Goal: Information Seeking & Learning: Find specific fact

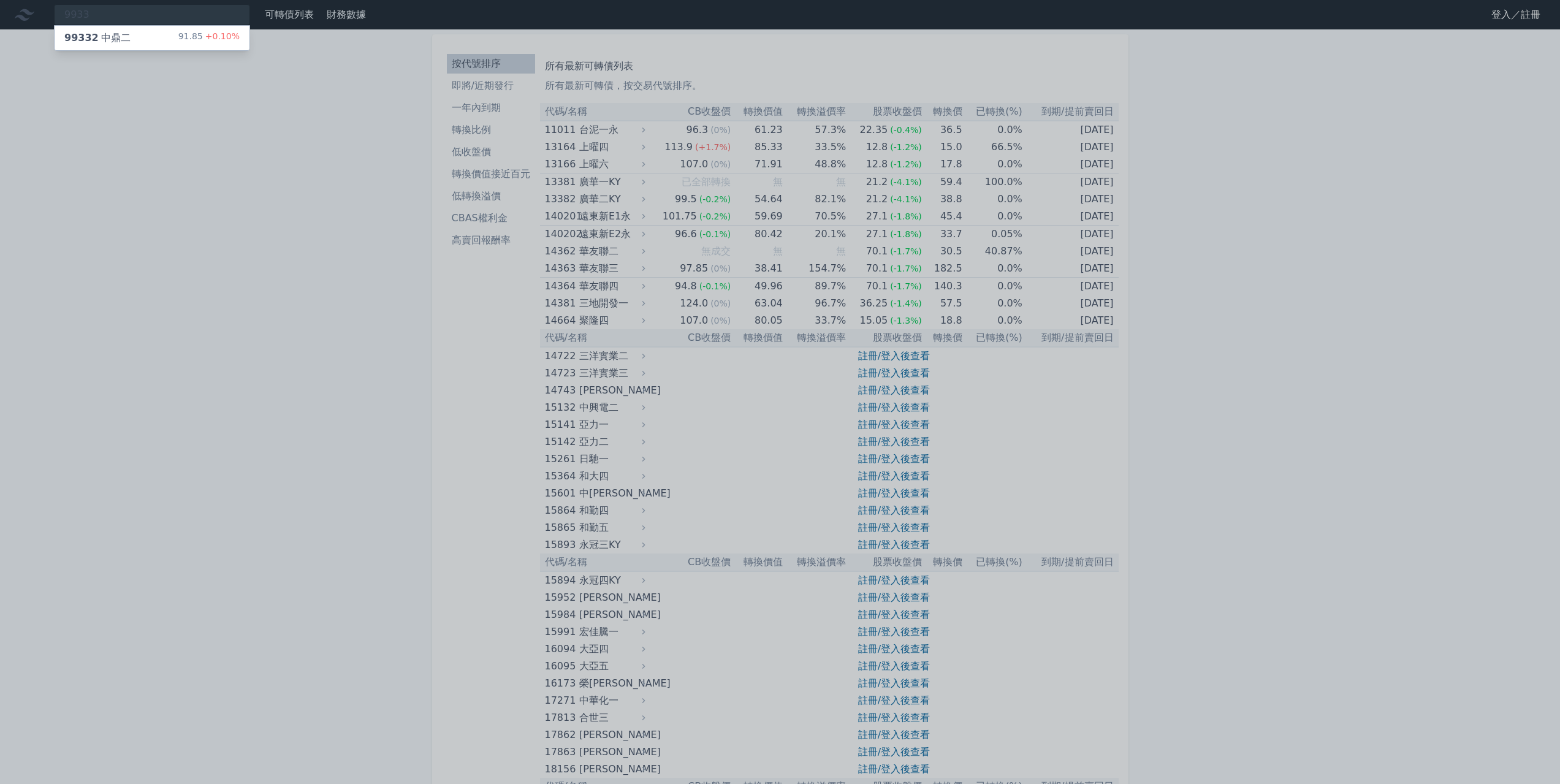
type input "9933"
click at [179, 37] on div "99332 中鼎二 91.85 +0.10%" at bounding box center [152, 38] width 195 height 25
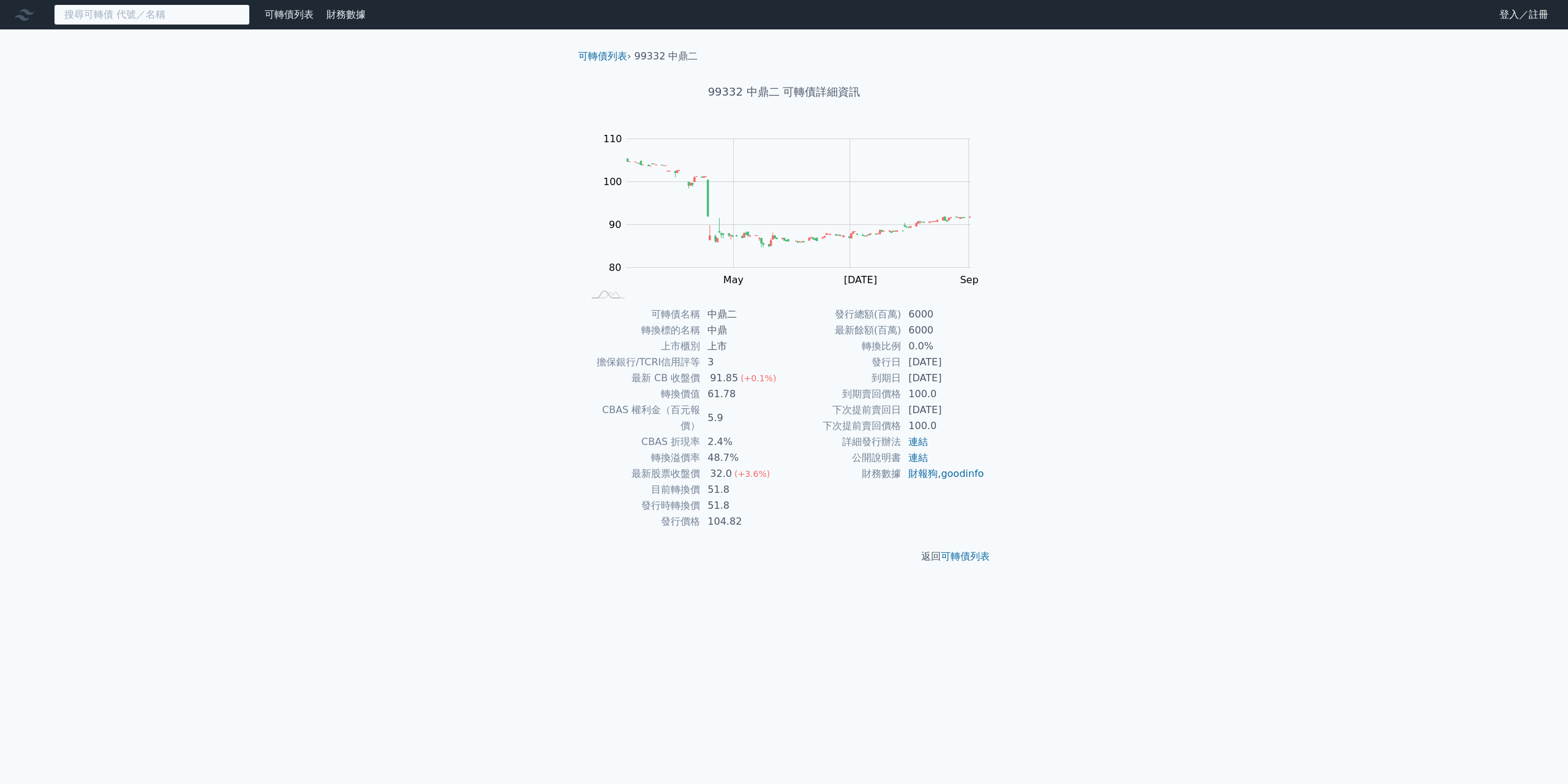
click at [194, 16] on input at bounding box center [151, 14] width 196 height 21
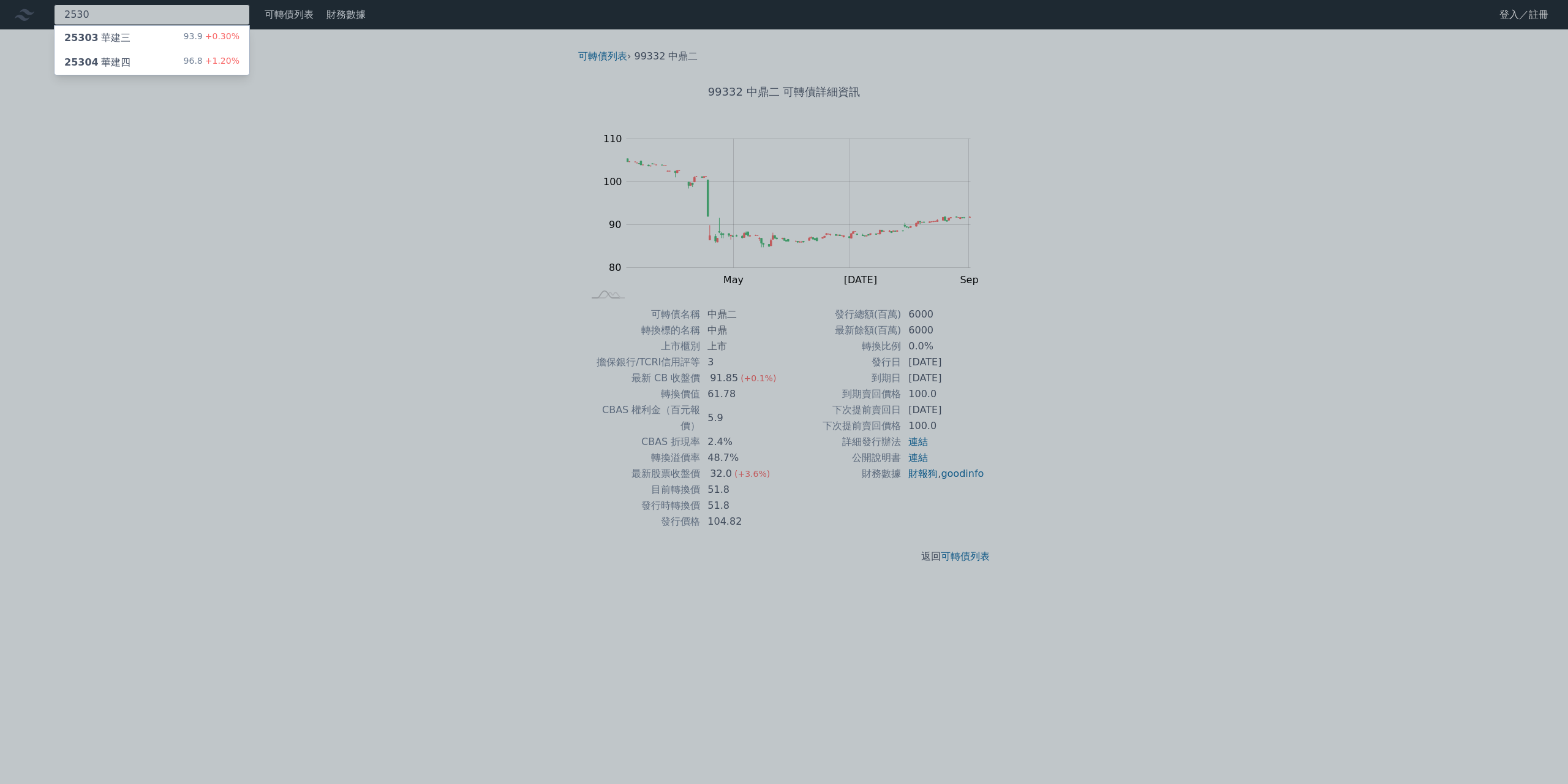
type input "2530"
click at [171, 64] on div "25304 華建四 96.8 +1.20%" at bounding box center [152, 63] width 195 height 25
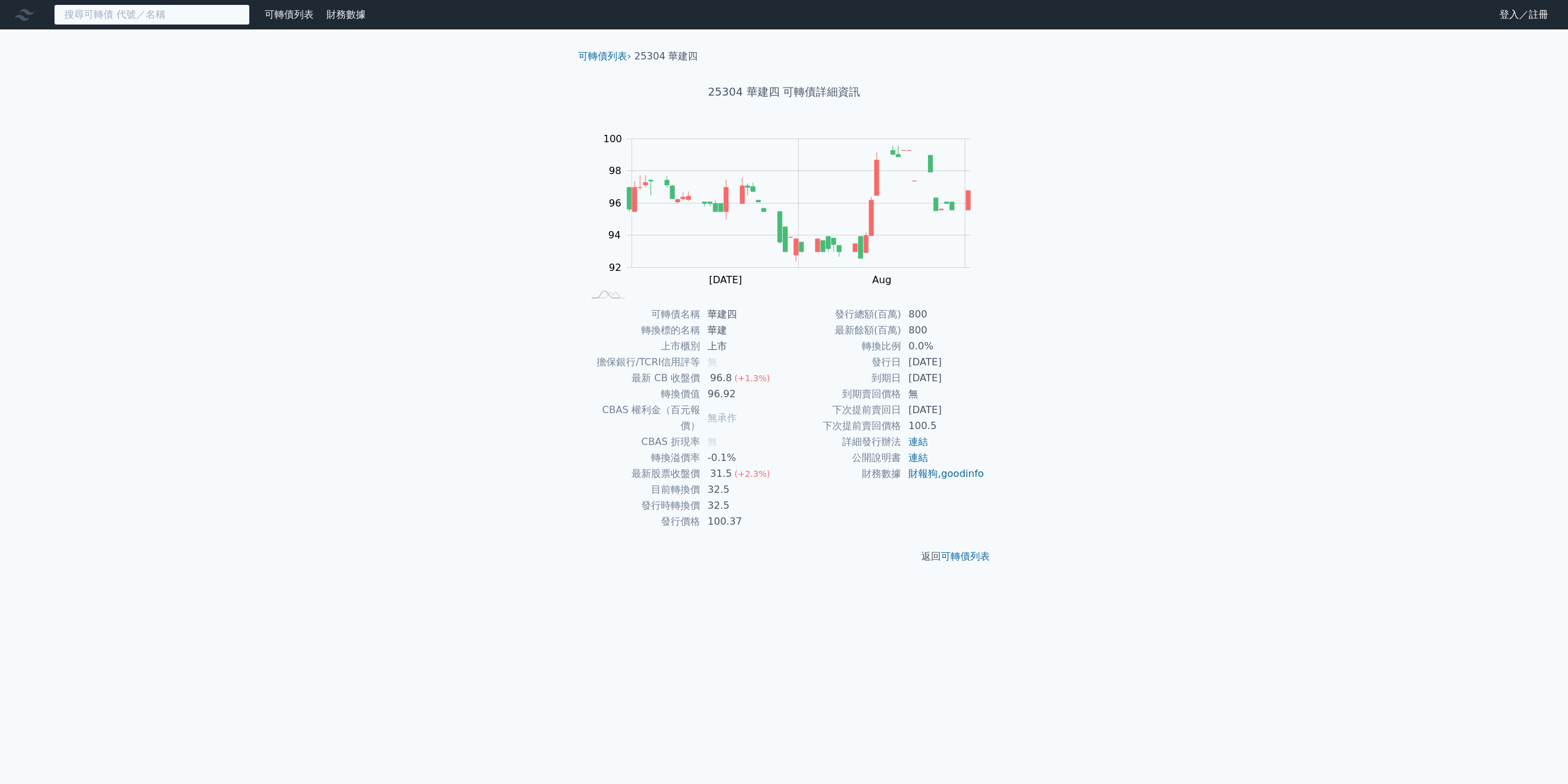
click at [132, 16] on input at bounding box center [151, 14] width 196 height 21
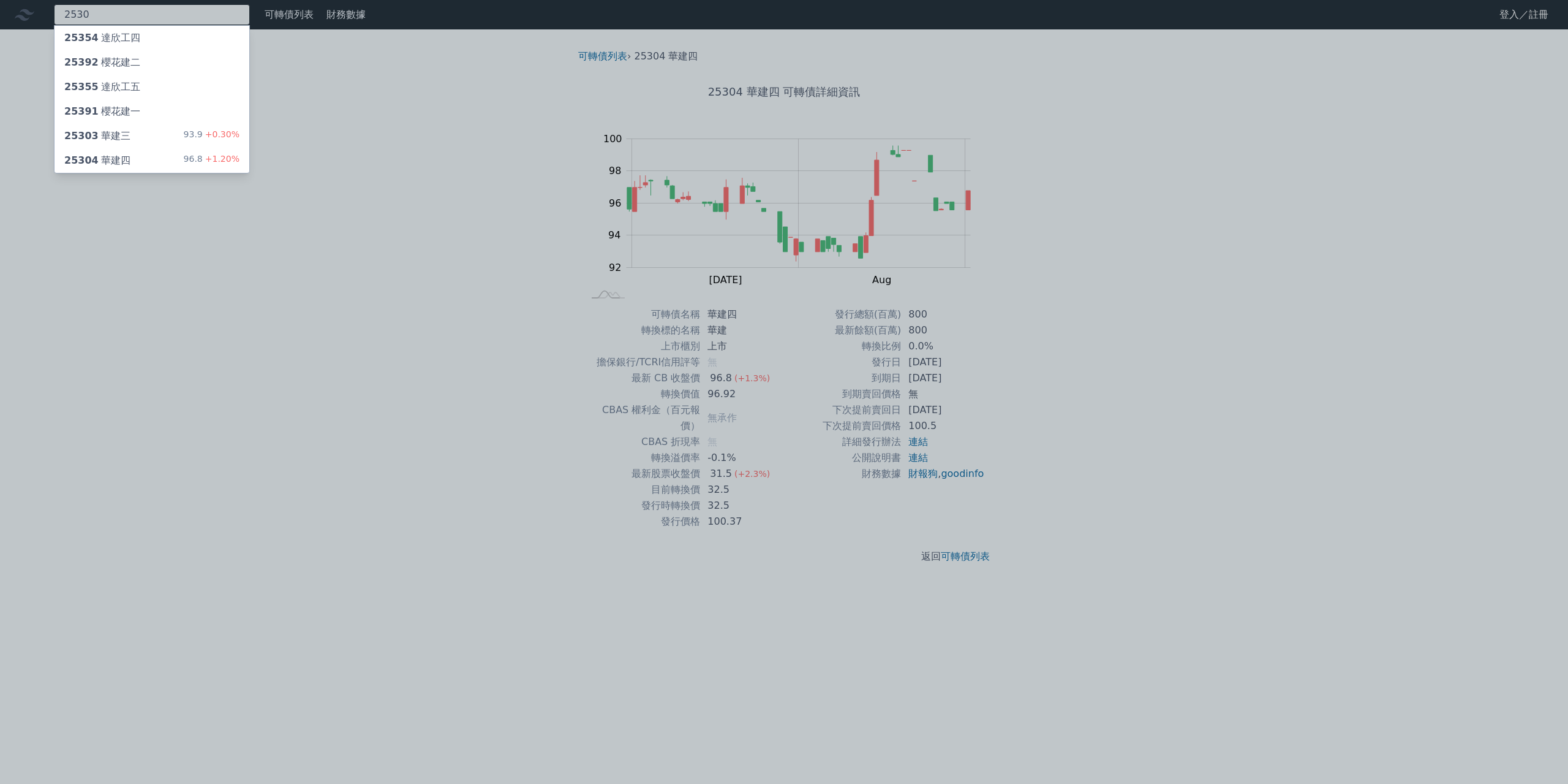
type input "2530"
click at [142, 144] on div "25303 華建三 93.9 +0.30%" at bounding box center [152, 136] width 195 height 25
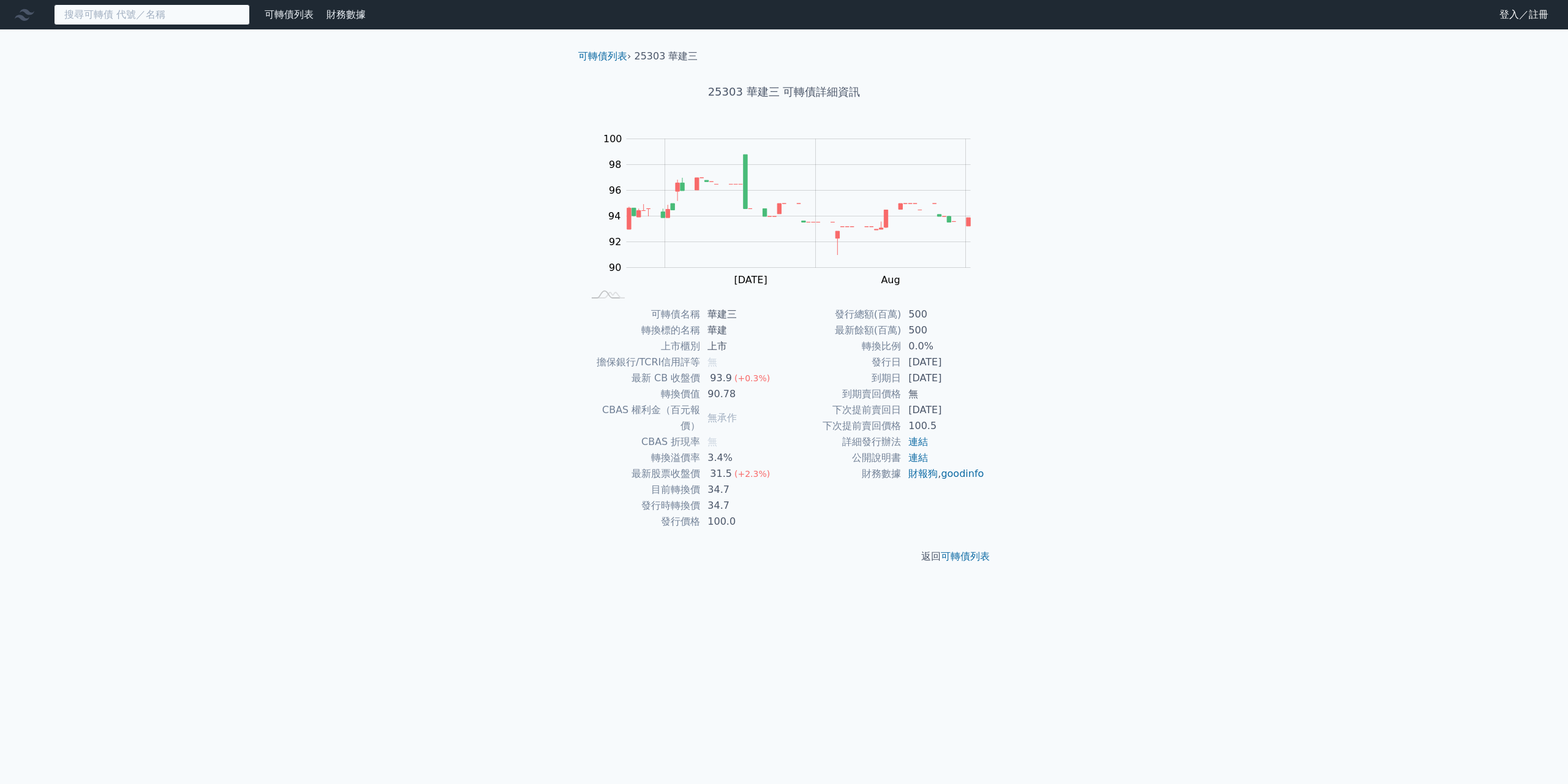
drag, startPoint x: 230, startPoint y: 8, endPoint x: 240, endPoint y: 16, distance: 12.8
click at [229, 10] on input at bounding box center [151, 14] width 196 height 21
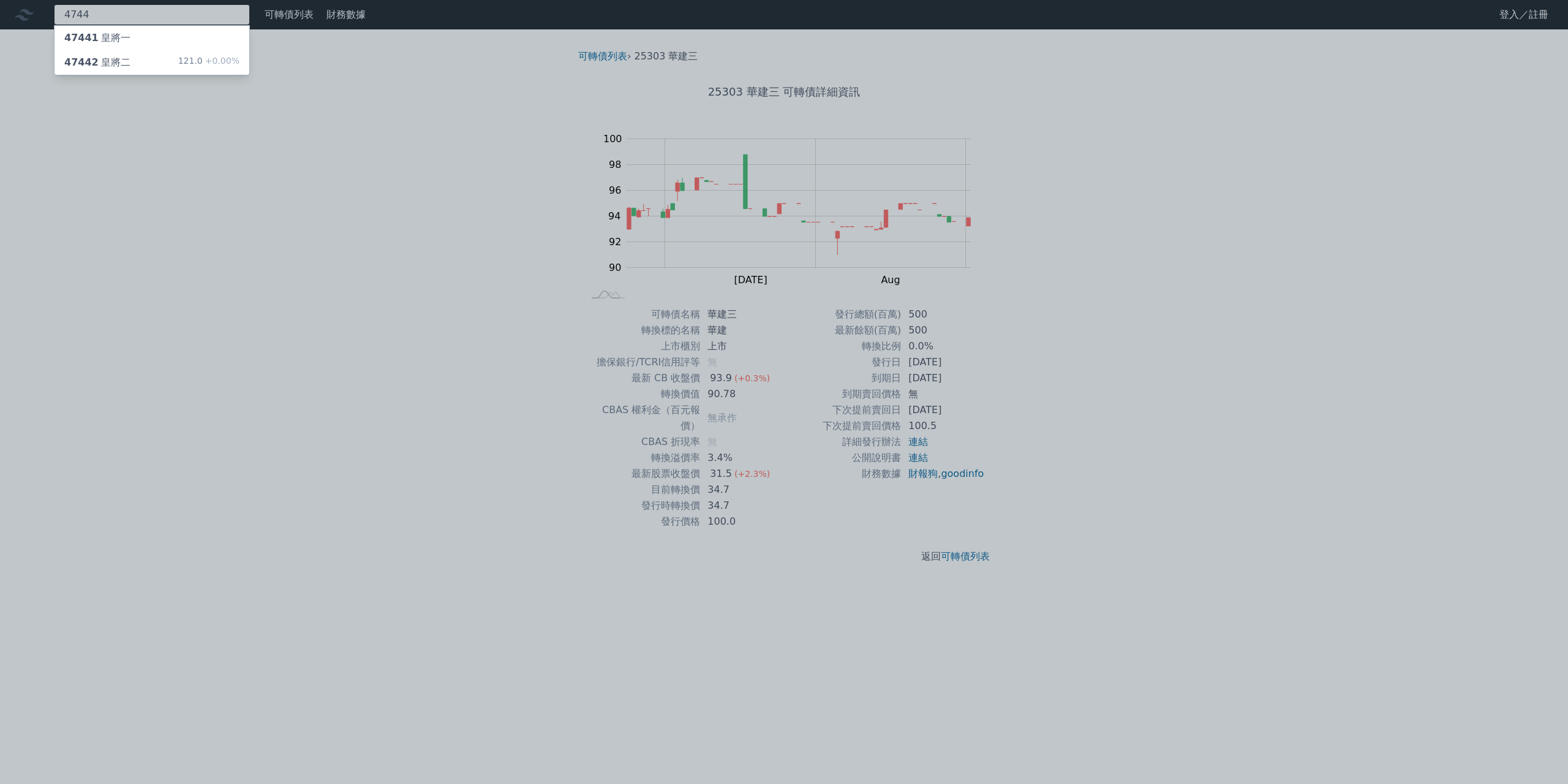
type input "4744"
click at [146, 59] on div "47442 皇將二 121.0 +0.00%" at bounding box center [152, 63] width 195 height 25
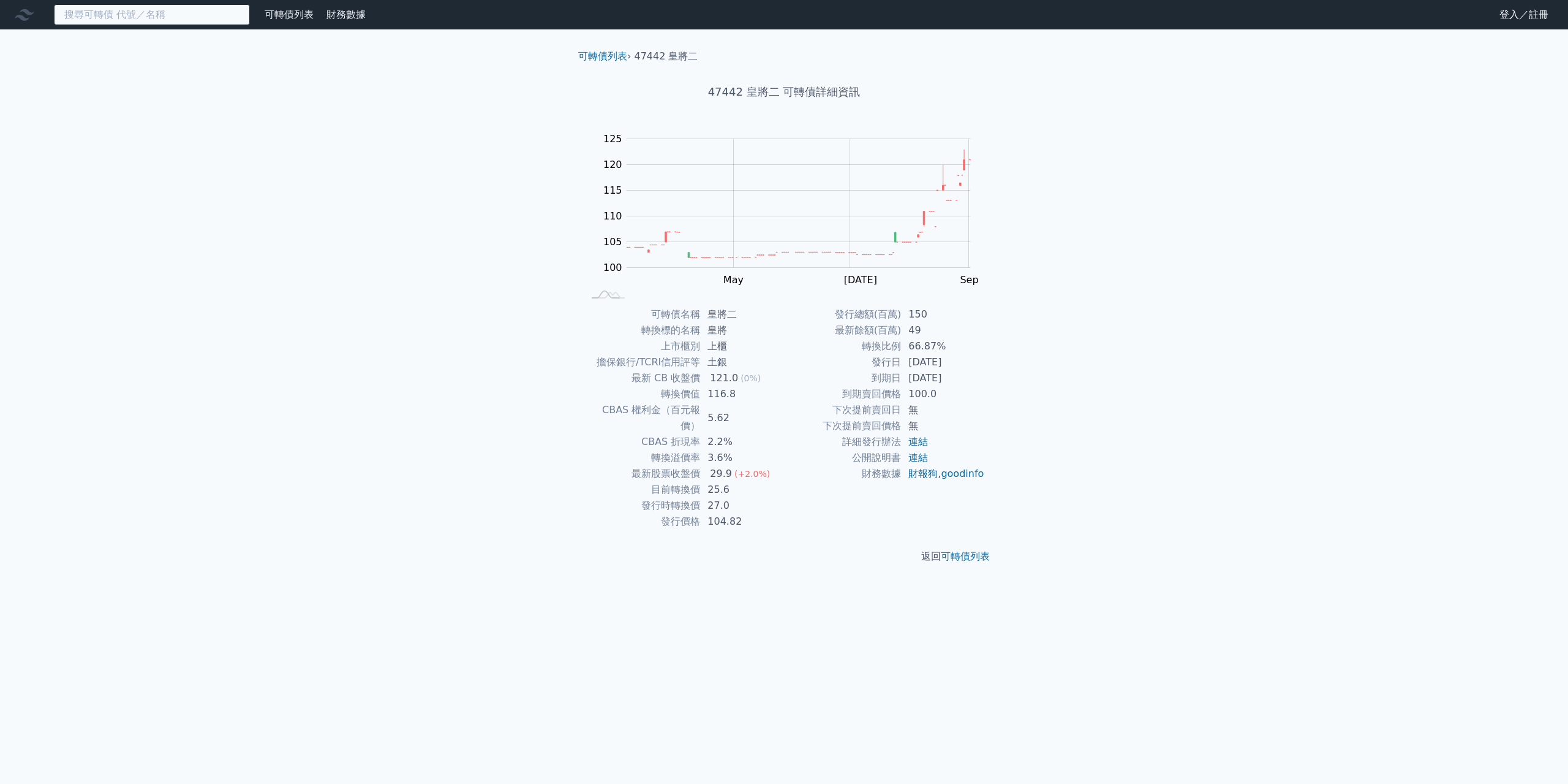
click at [116, 23] on input at bounding box center [151, 14] width 196 height 21
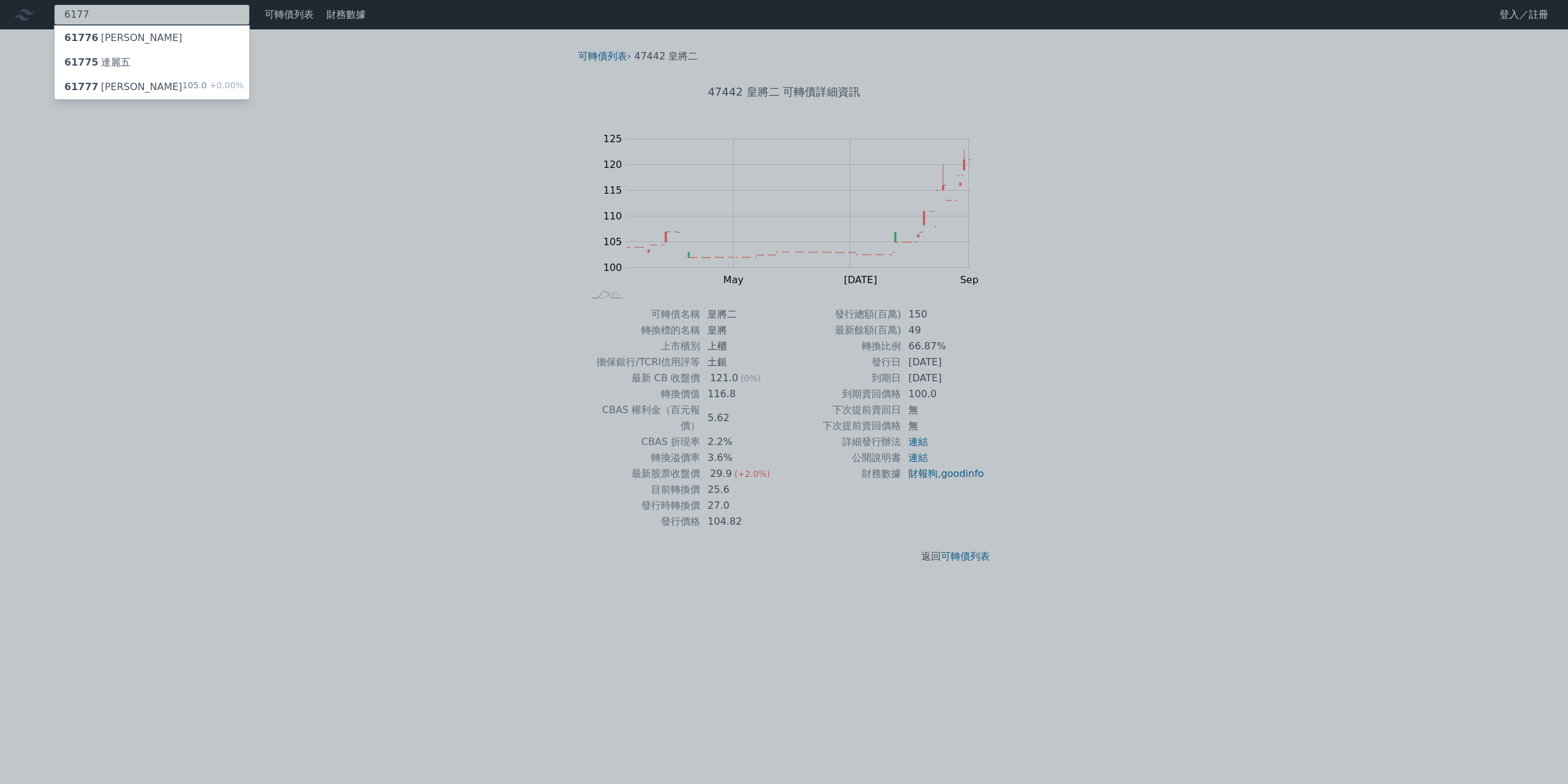
type input "6177"
click at [131, 91] on div "61777 達麗七 105.0 +0.00%" at bounding box center [152, 87] width 195 height 25
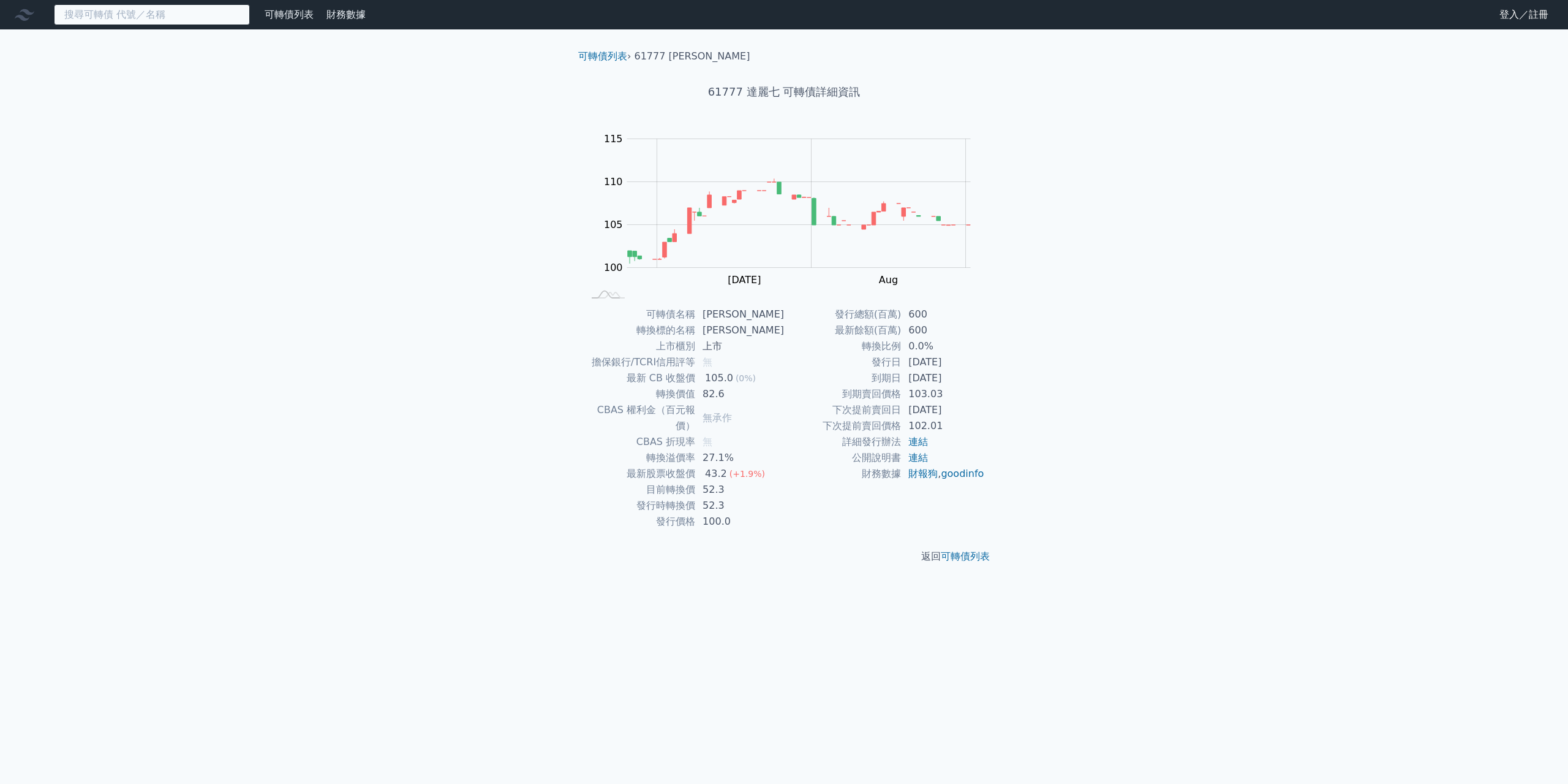
click at [151, 20] on input at bounding box center [151, 14] width 196 height 21
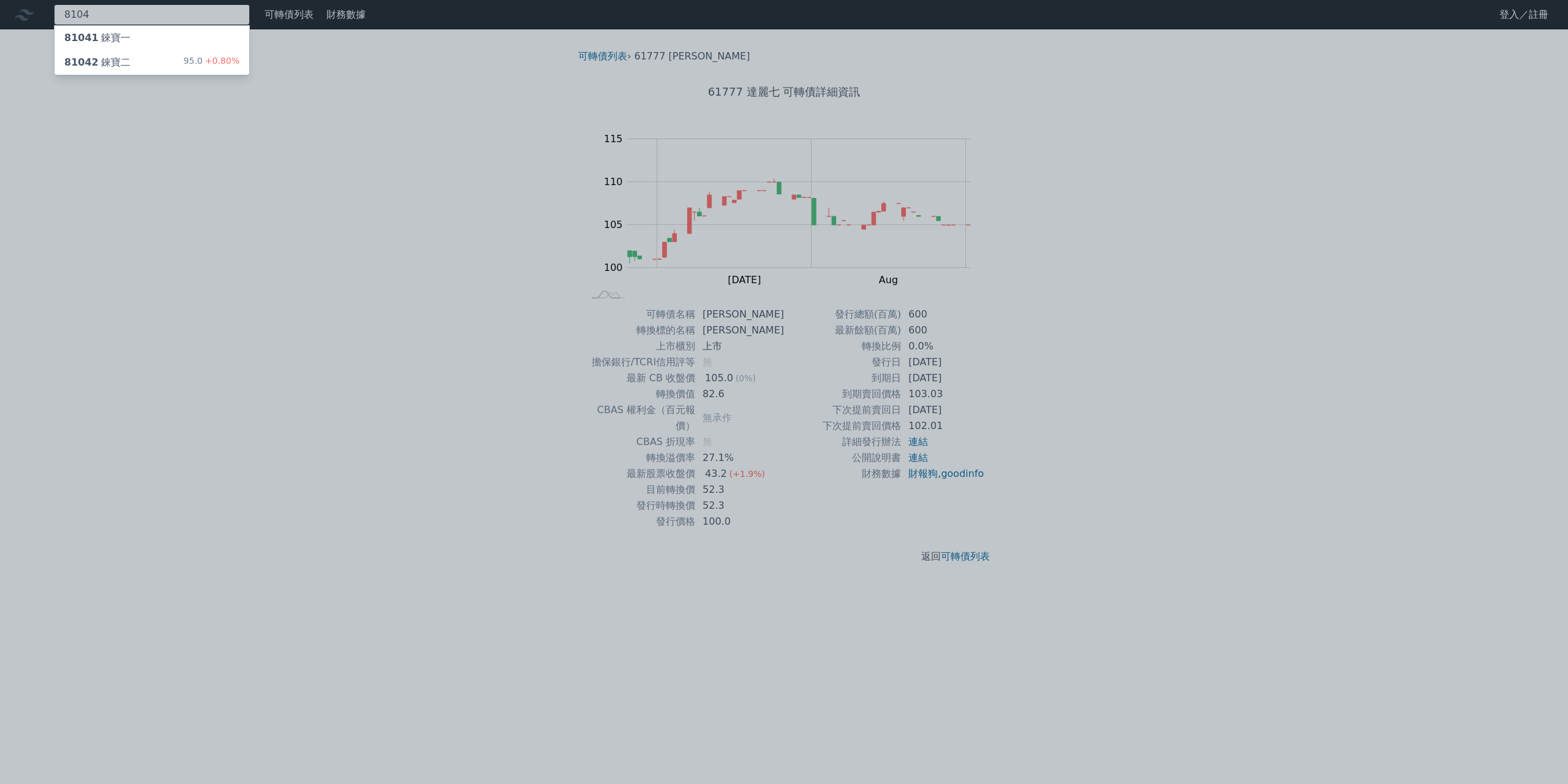
type input "8104"
click at [164, 64] on div "81042 錸寶二 95.0 +0.80%" at bounding box center [152, 63] width 195 height 25
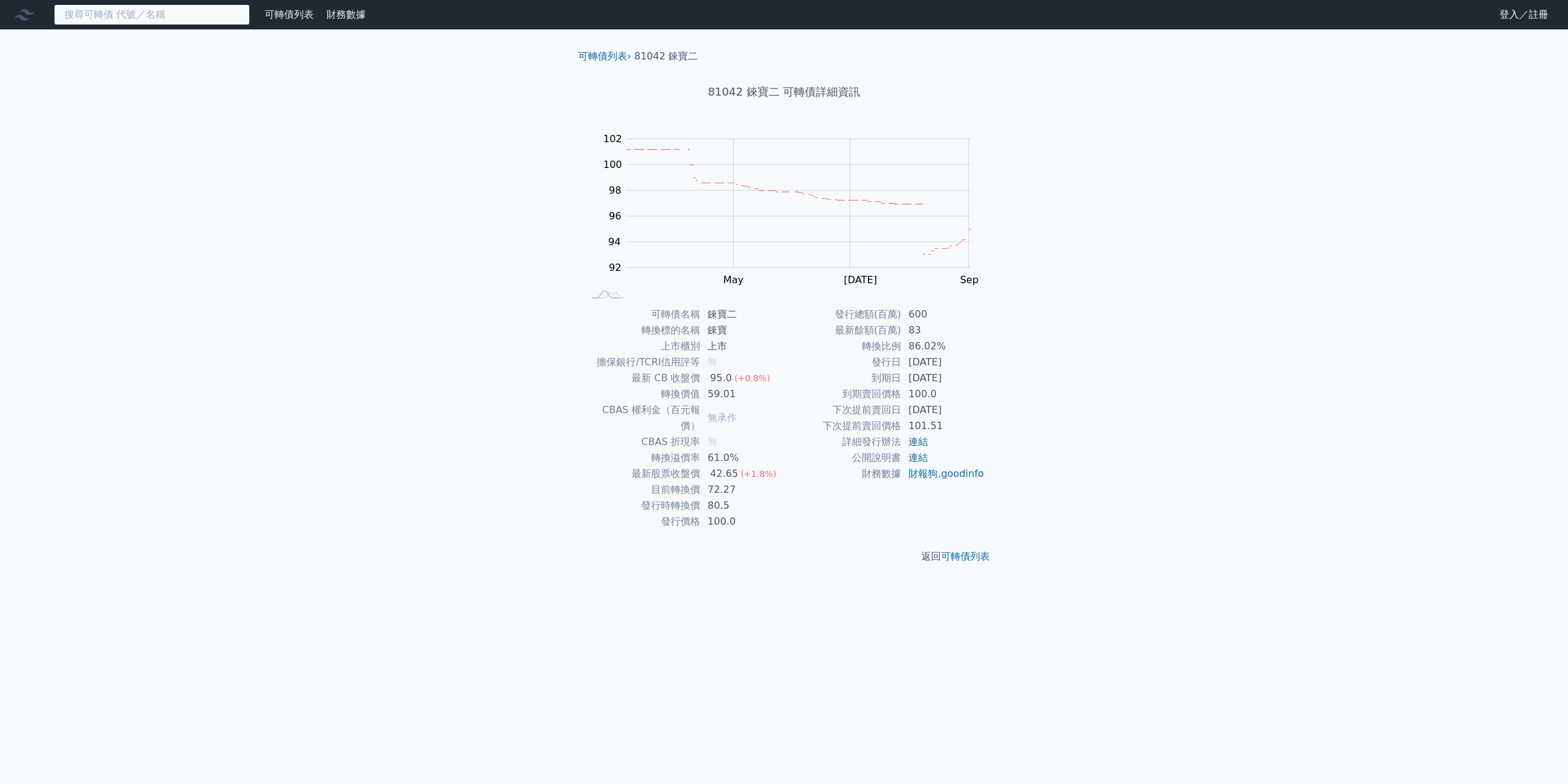
click at [155, 12] on input at bounding box center [151, 14] width 196 height 21
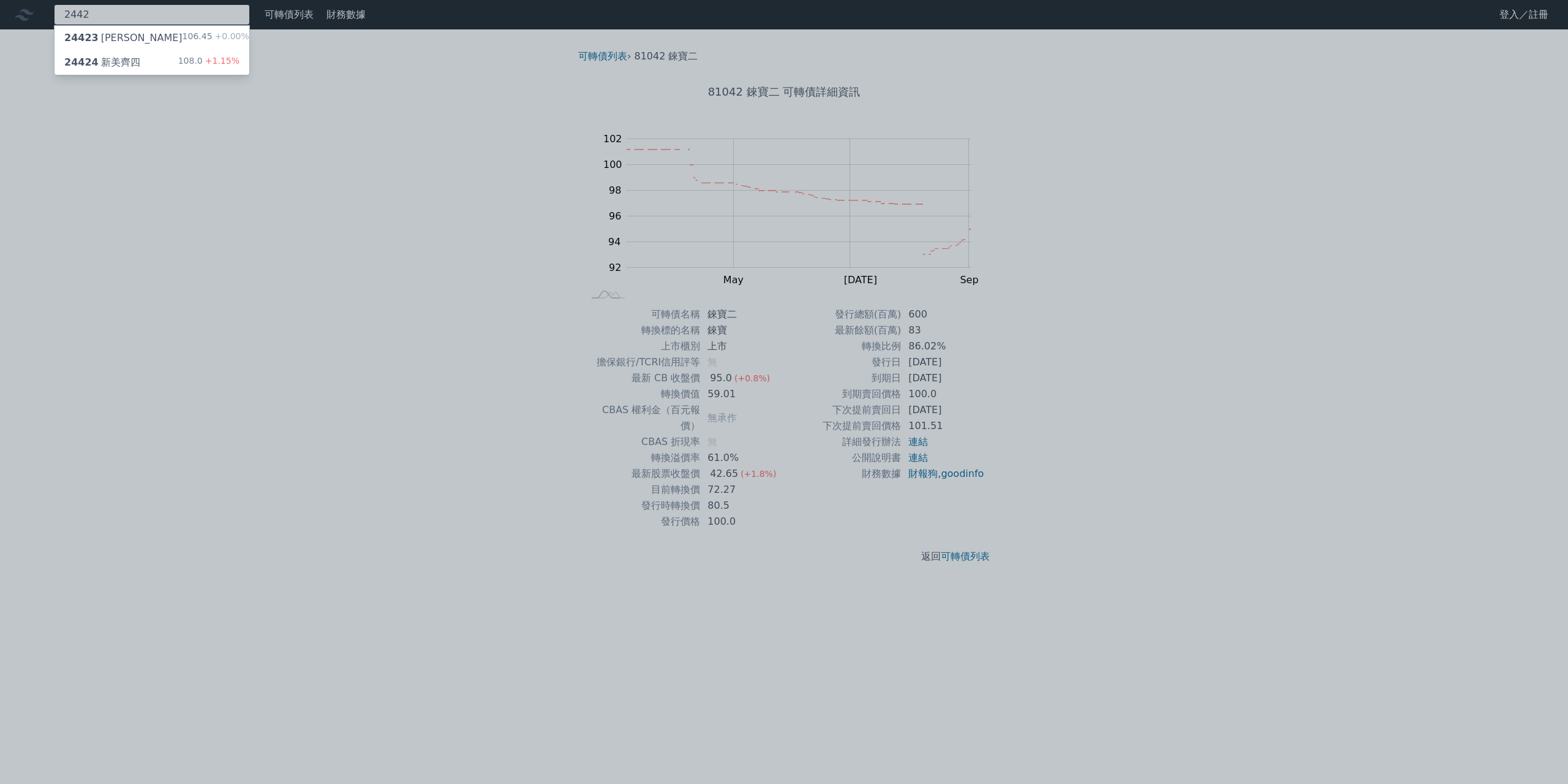
type input "2442"
click at [183, 39] on div "106.45 +0.00%" at bounding box center [216, 37] width 67 height 14
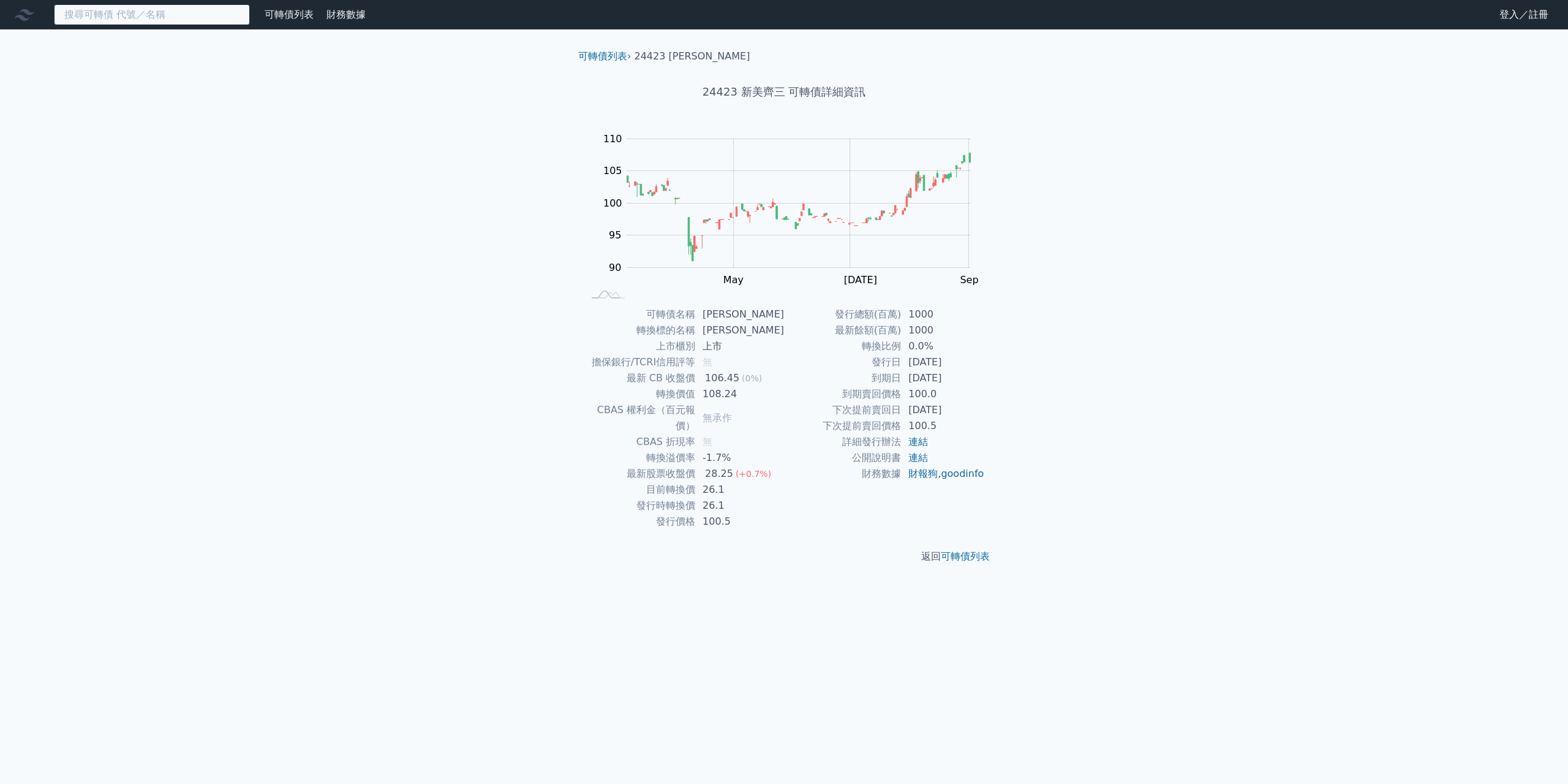
click at [170, 23] on input at bounding box center [151, 14] width 196 height 21
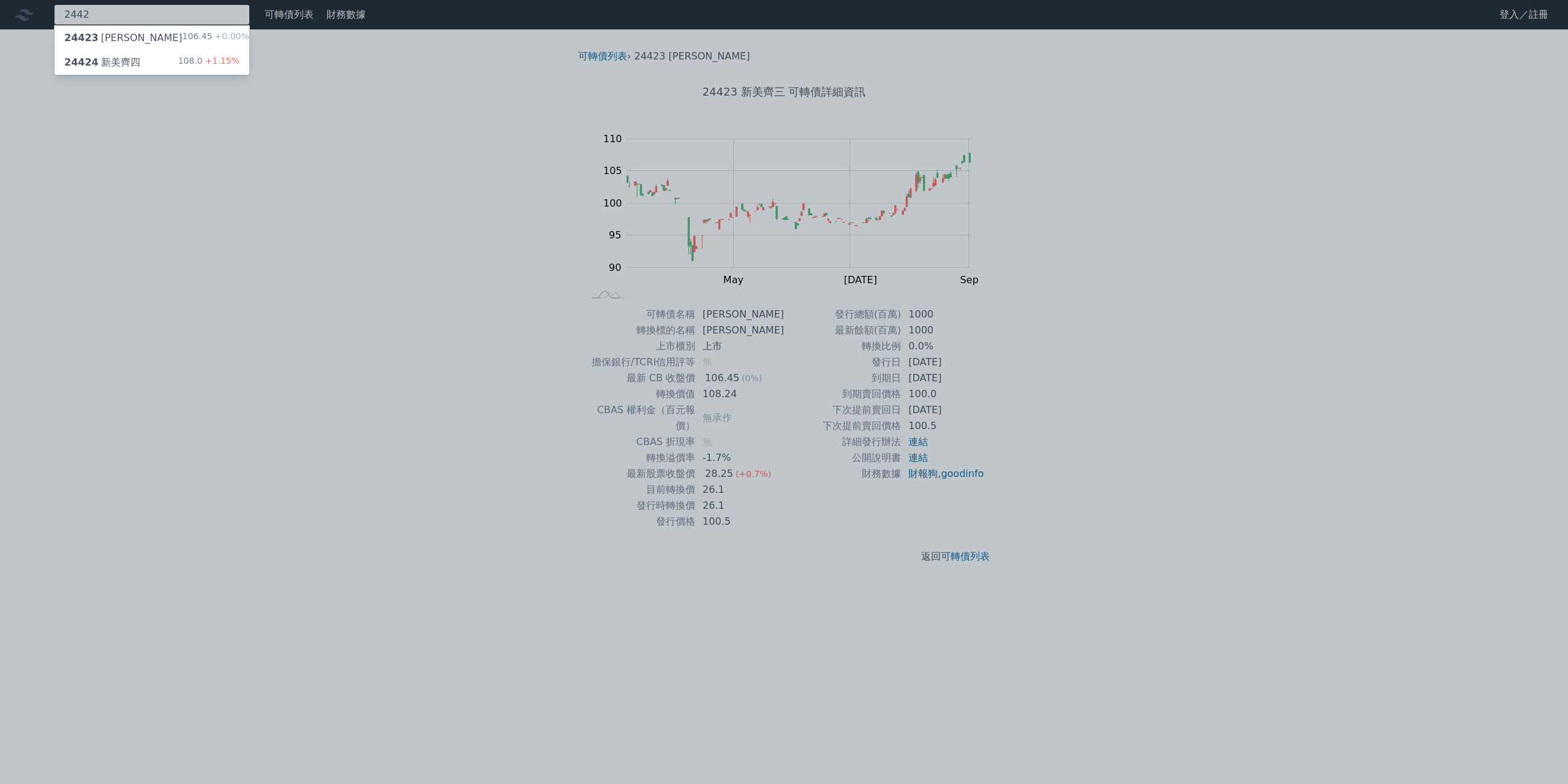
type input "2442"
click at [178, 59] on div "24424 新美齊四 108.0 +1.15%" at bounding box center [152, 63] width 195 height 25
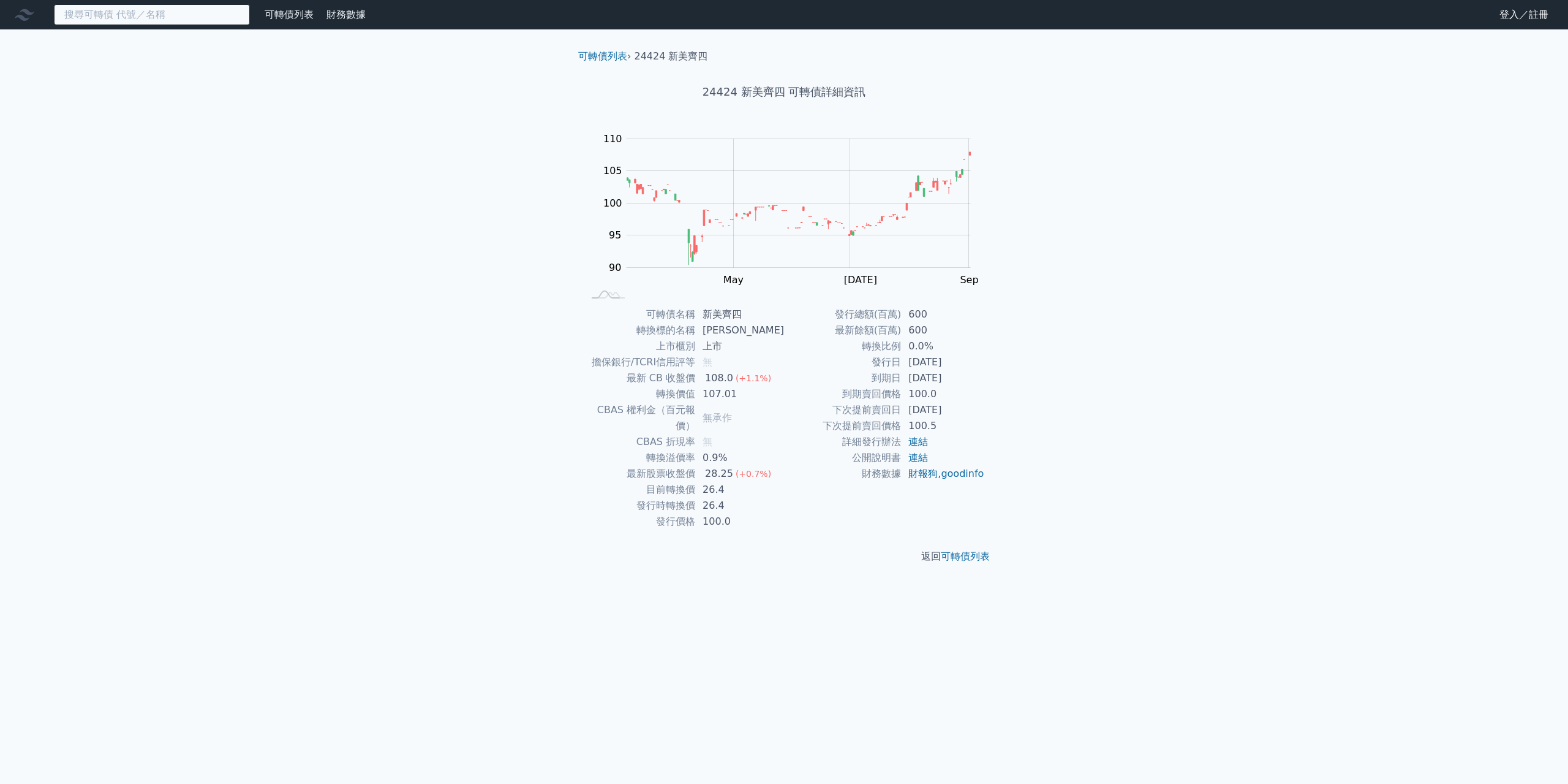
click at [132, 25] on input at bounding box center [151, 14] width 196 height 21
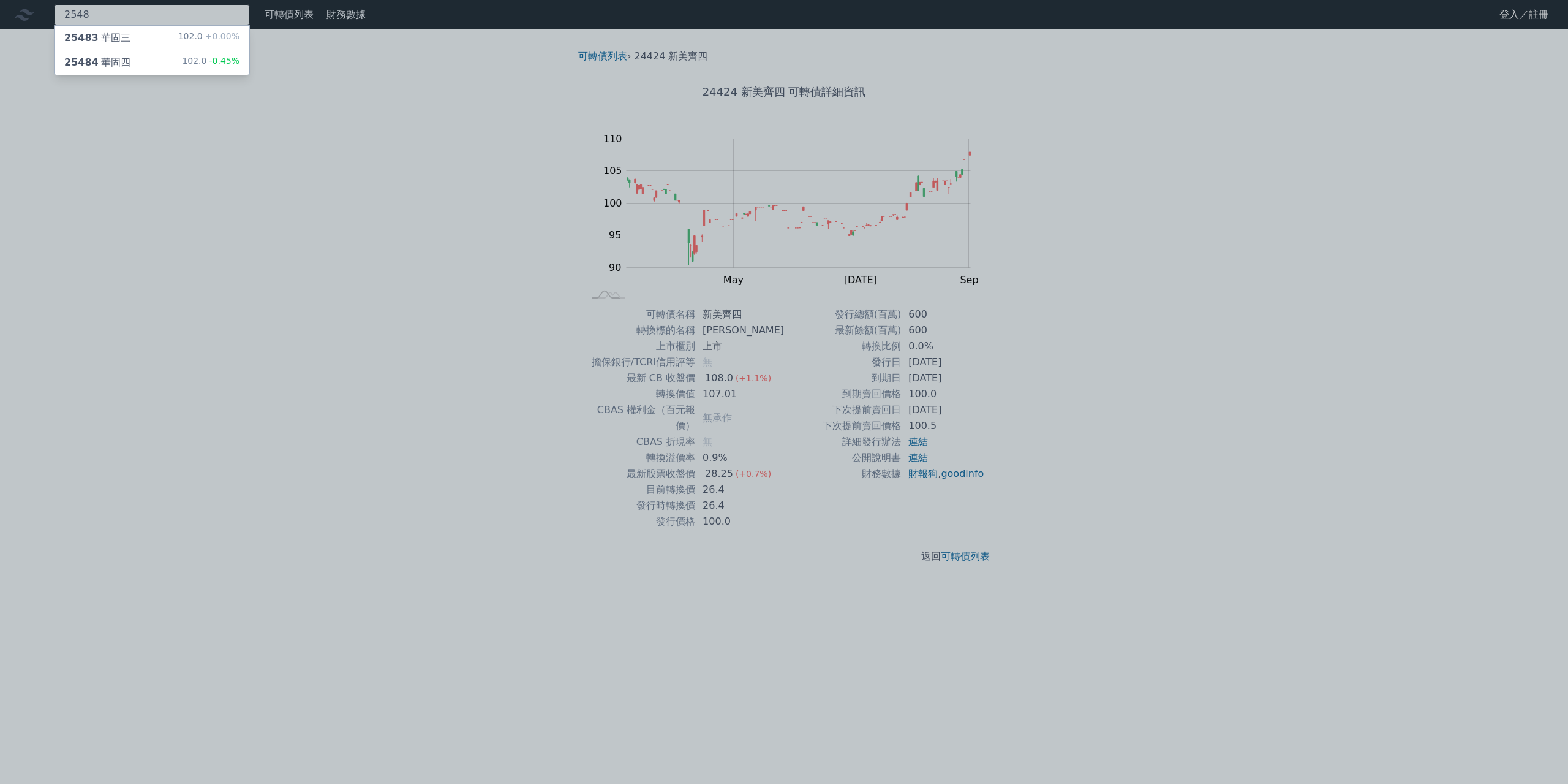
type input "2548"
click at [134, 62] on div "25484 華固四 102.0 -0.45%" at bounding box center [152, 63] width 195 height 25
